Goal: Find contact information: Find contact information

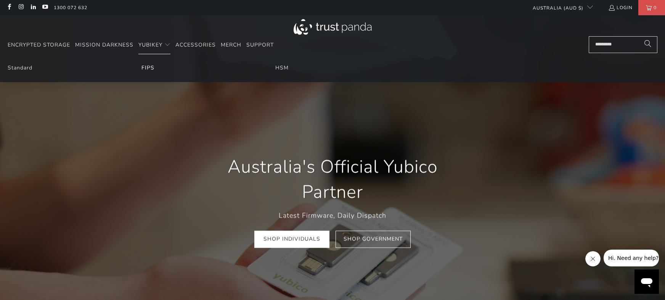
scroll to position [0, 131]
click at [145, 68] on link "FIPS" at bounding box center [147, 67] width 13 height 7
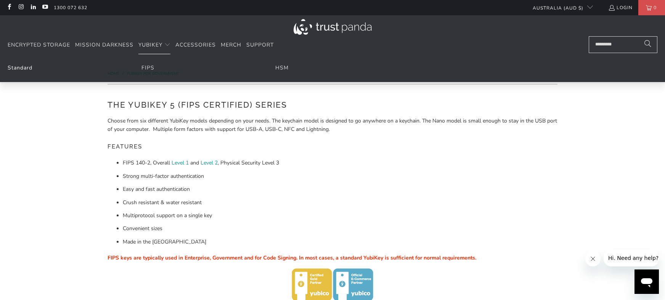
click at [18, 65] on link "Standard" at bounding box center [20, 67] width 25 height 7
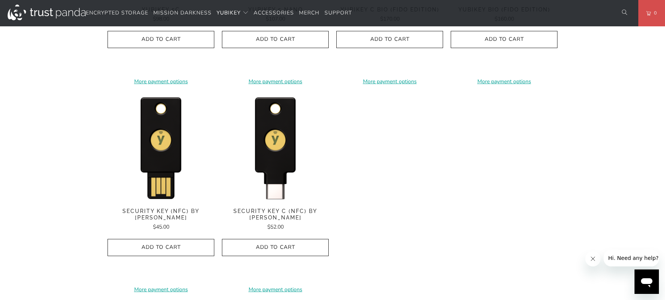
scroll to position [725, 0]
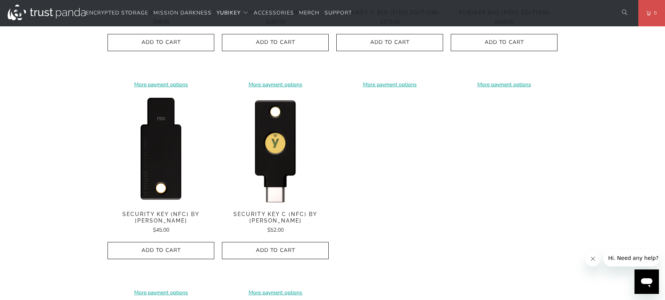
click at [168, 130] on img at bounding box center [161, 149] width 107 height 107
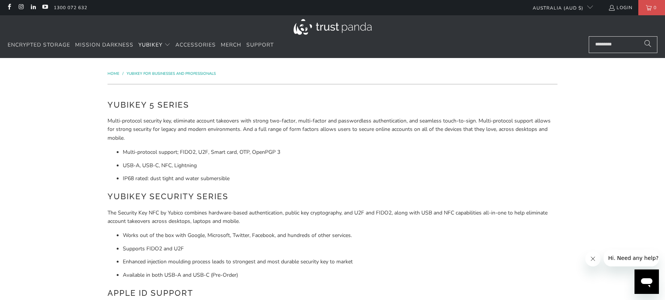
scroll to position [0, 0]
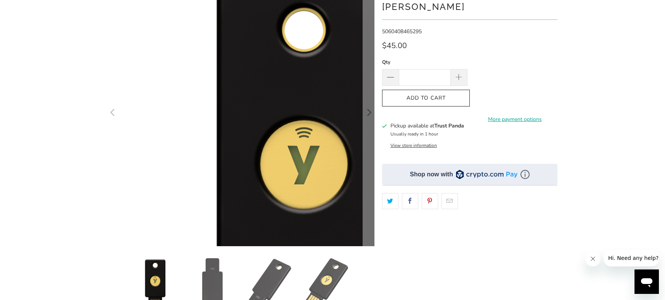
scroll to position [69, 0]
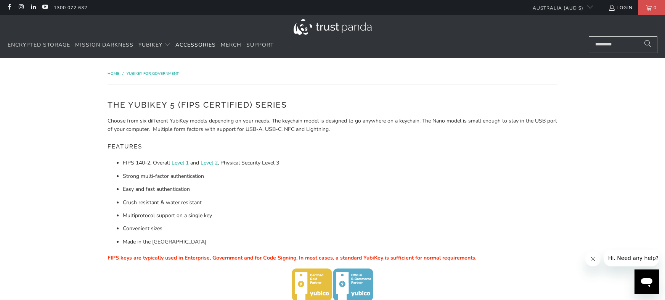
click at [200, 44] on span "Accessories" at bounding box center [195, 44] width 40 height 7
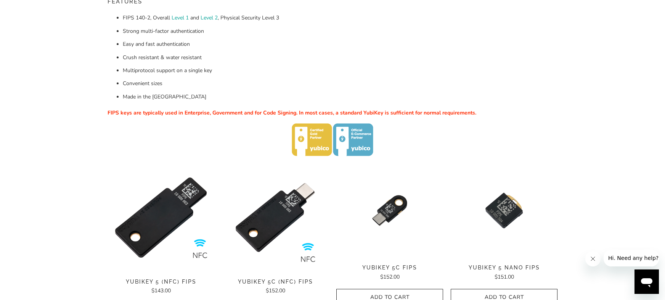
scroll to position [146, 0]
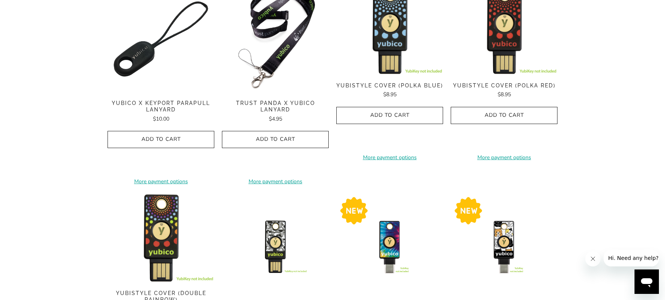
scroll to position [46, 0]
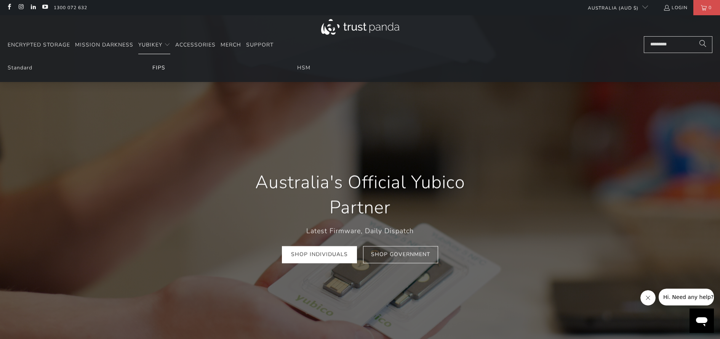
click at [163, 71] on link "FIPS" at bounding box center [158, 67] width 13 height 7
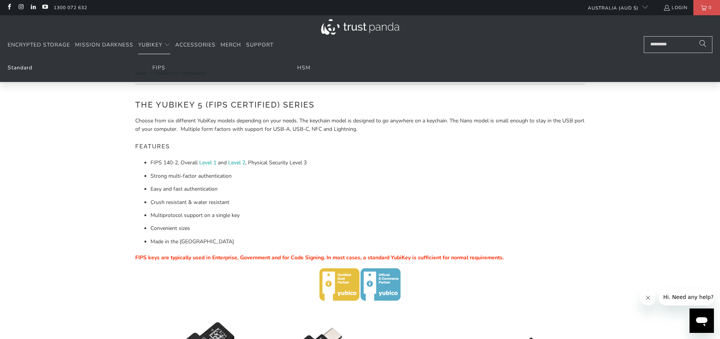
click at [27, 69] on link "Standard" at bounding box center [20, 67] width 25 height 7
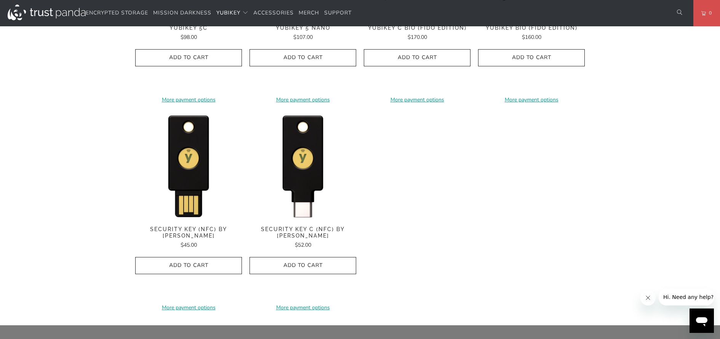
scroll to position [710, 0]
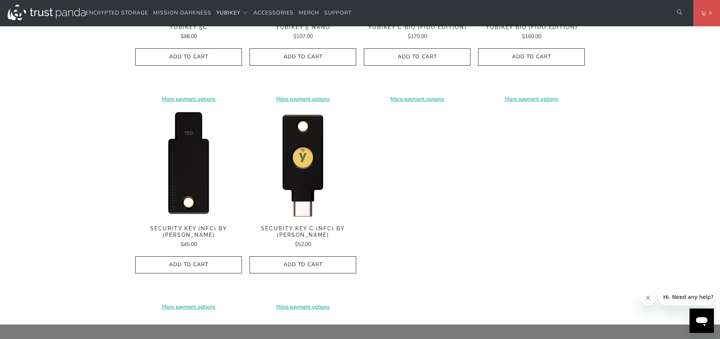
click at [201, 175] on img at bounding box center [188, 164] width 107 height 107
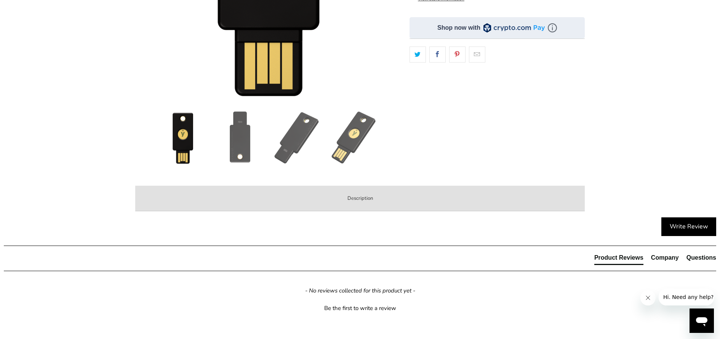
scroll to position [235, 0]
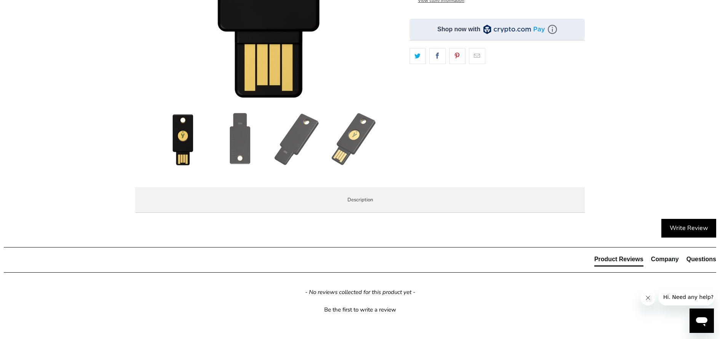
click at [0, 0] on span "Enterprise and Government" at bounding box center [0, 0] width 0 height 0
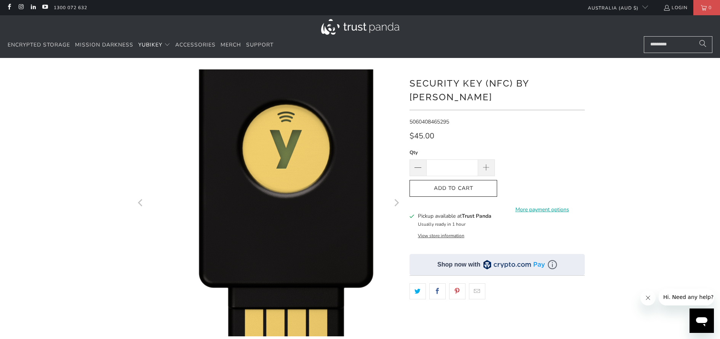
scroll to position [0, 0]
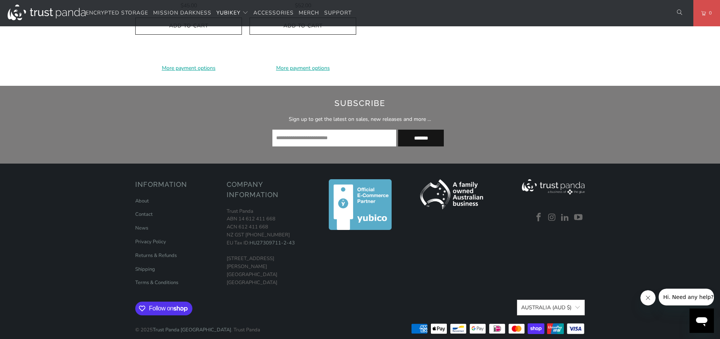
scroll to position [948, 0]
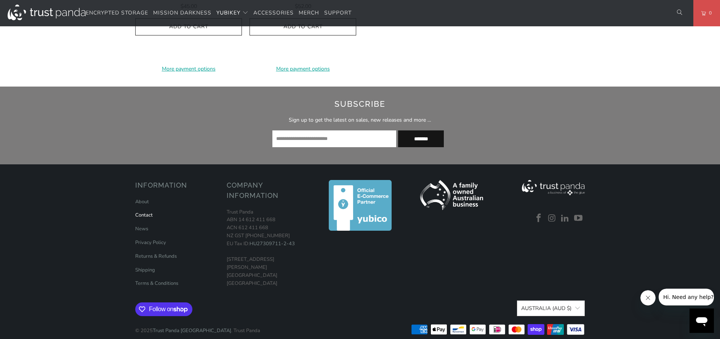
click at [143, 212] on link "Contact" at bounding box center [144, 215] width 18 height 7
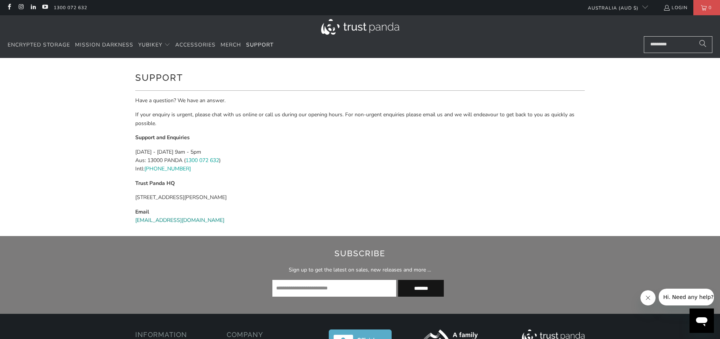
click at [156, 217] on link "support@trustpanda.com" at bounding box center [179, 220] width 89 height 7
